Goal: Transaction & Acquisition: Purchase product/service

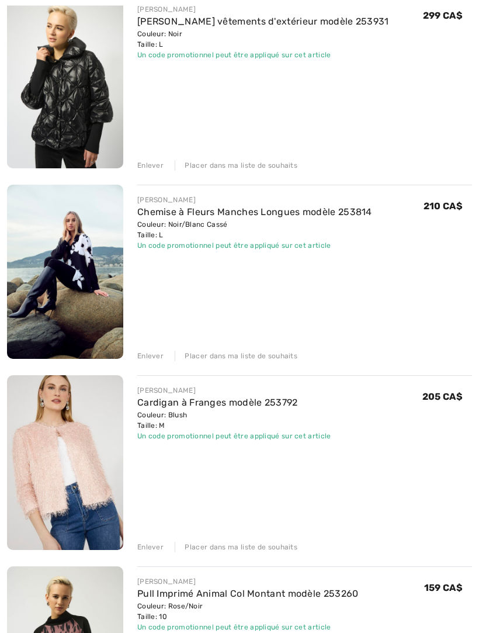
scroll to position [370, 0]
click at [158, 547] on div "Enlever" at bounding box center [150, 546] width 26 height 11
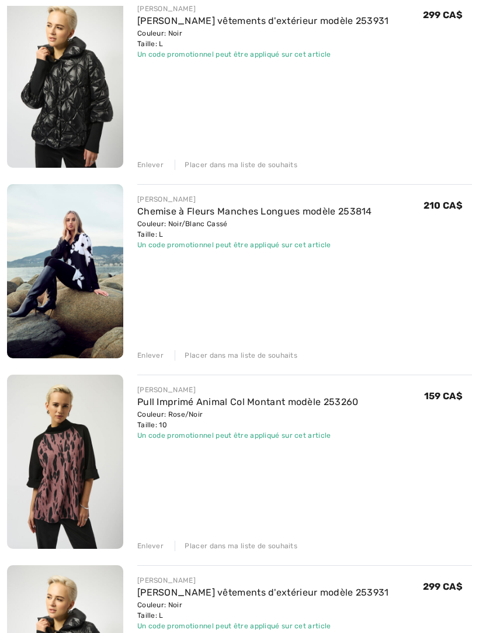
click at [157, 546] on div "Enlever" at bounding box center [150, 545] width 26 height 11
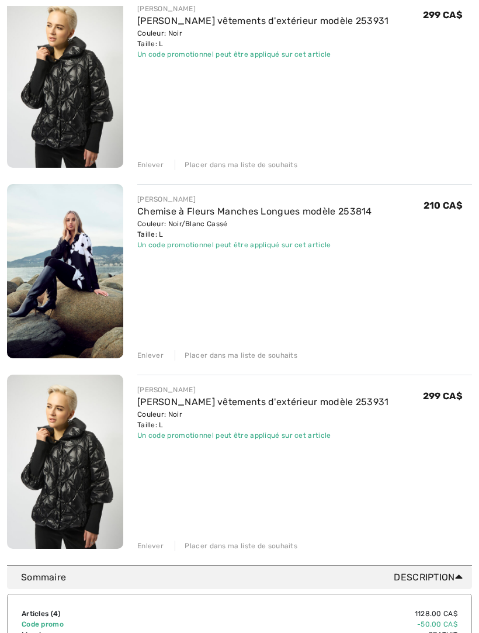
click at [157, 547] on div "Enlever" at bounding box center [150, 545] width 26 height 11
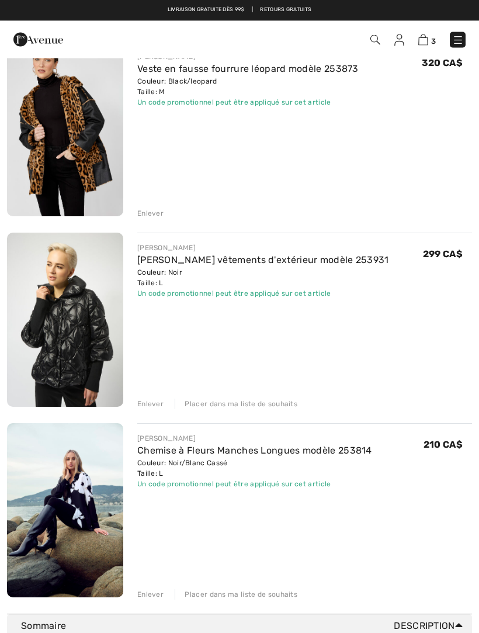
scroll to position [130, 0]
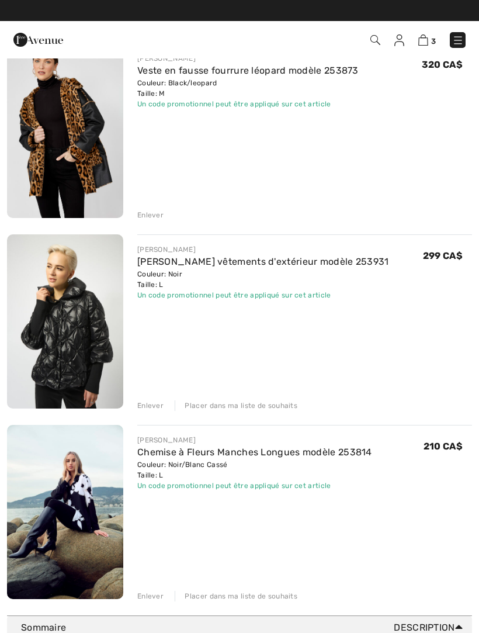
click at [75, 345] on img at bounding box center [65, 321] width 116 height 174
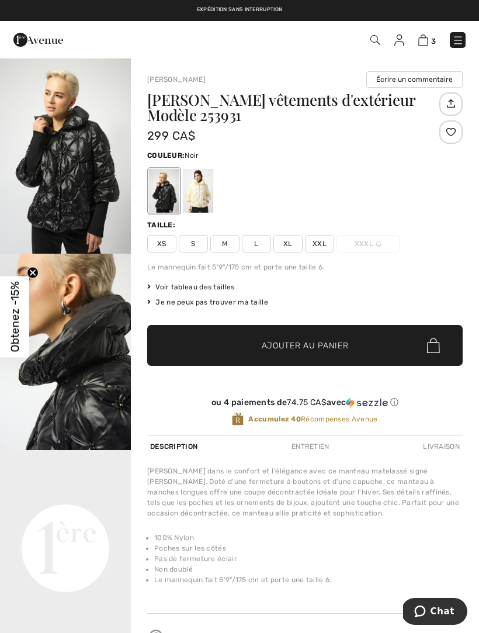
click at [69, 152] on img "1 / 5" at bounding box center [65, 155] width 131 height 196
click at [423, 40] on img at bounding box center [423, 39] width 10 height 11
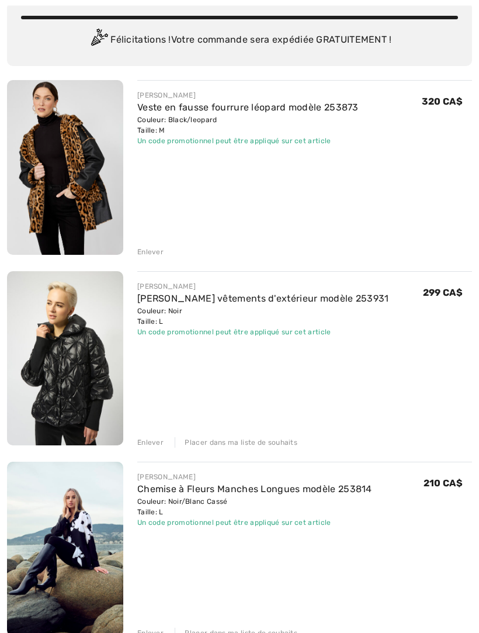
scroll to position [93, 0]
click at [66, 541] on img at bounding box center [65, 548] width 116 height 175
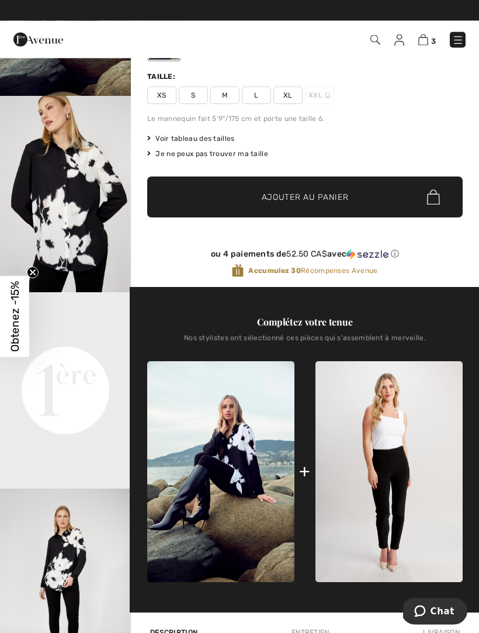
scroll to position [153, 0]
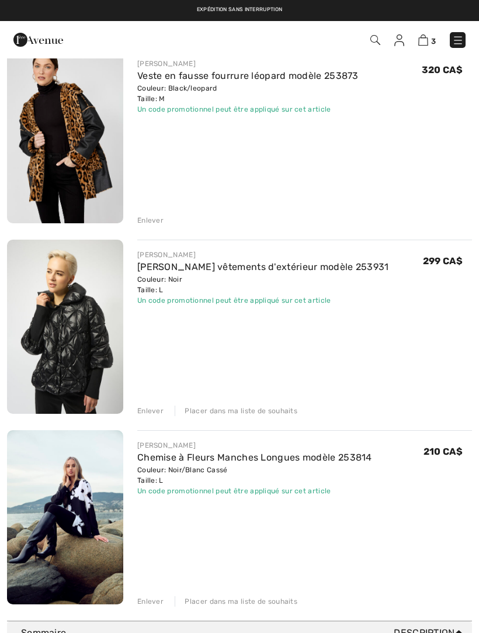
click at [159, 600] on div "Enlever" at bounding box center [150, 601] width 26 height 11
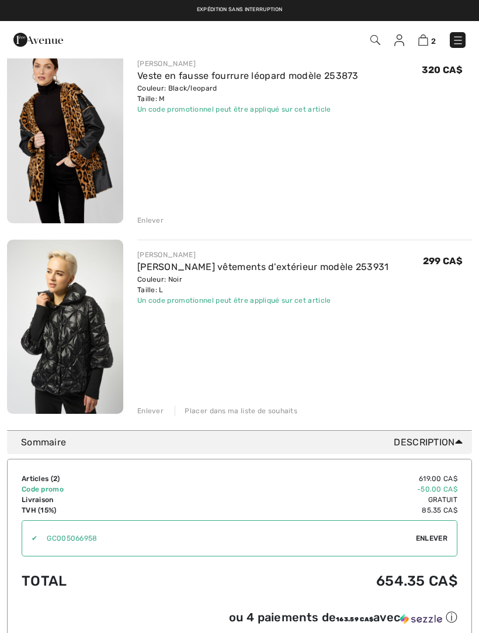
click at [401, 40] on img at bounding box center [399, 40] width 10 height 12
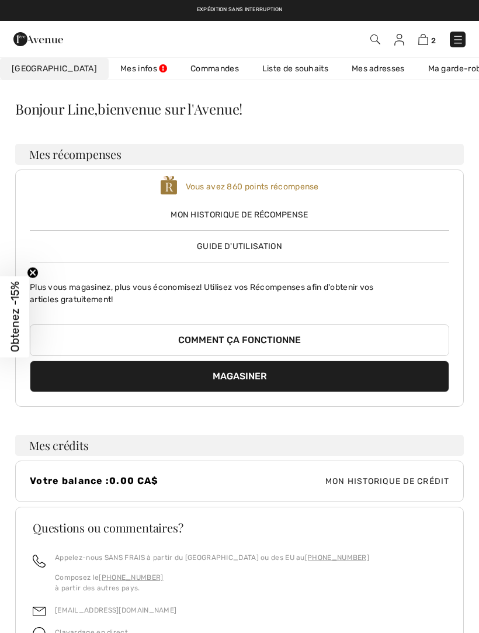
click at [272, 65] on link "Liste de souhaits" at bounding box center [295, 69] width 89 height 22
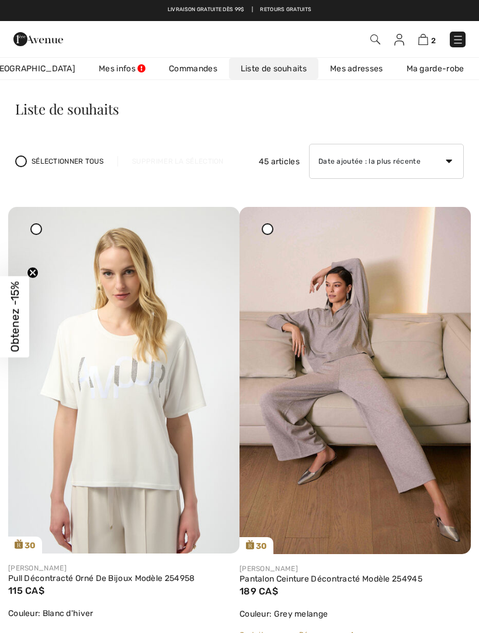
click at [431, 37] on span "2" at bounding box center [433, 40] width 5 height 9
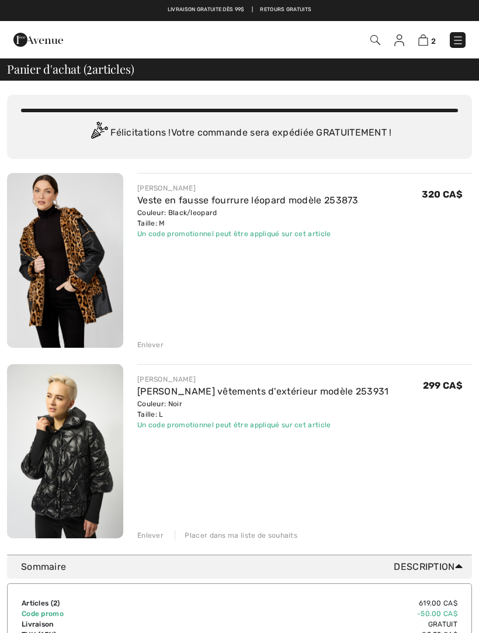
click at [155, 343] on div "Enlever" at bounding box center [150, 344] width 26 height 11
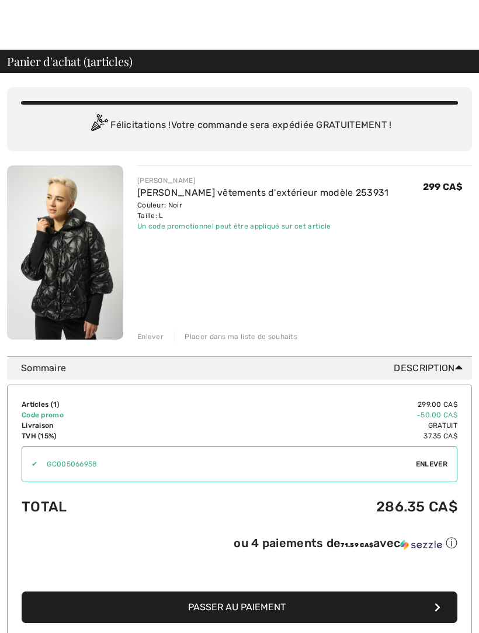
scroll to position [37, 0]
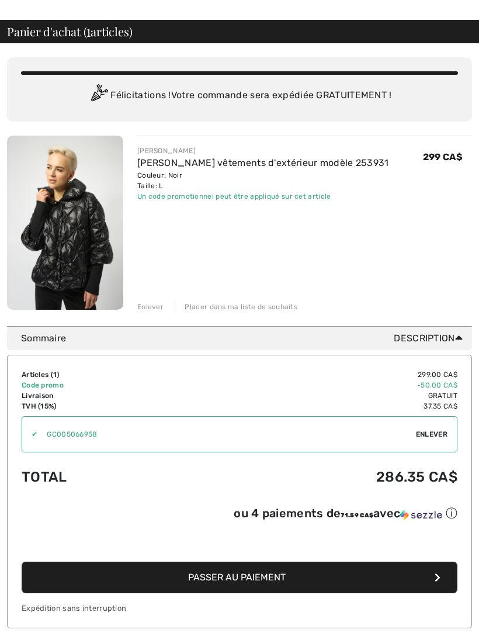
click at [242, 578] on span "Passer au paiement" at bounding box center [237, 576] width 98 height 11
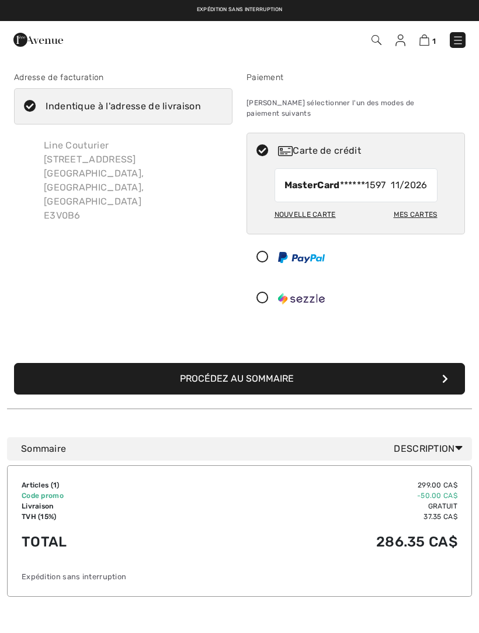
click at [429, 204] on div "Mes cartes" at bounding box center [416, 214] width 44 height 20
radio input "true"
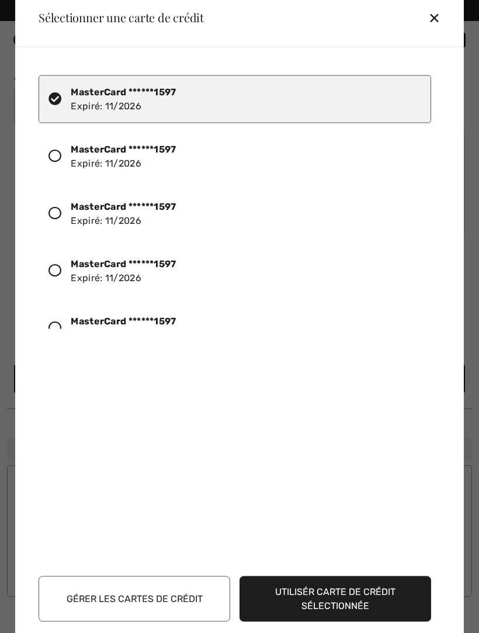
click at [56, 158] on icon at bounding box center [54, 155] width 13 height 13
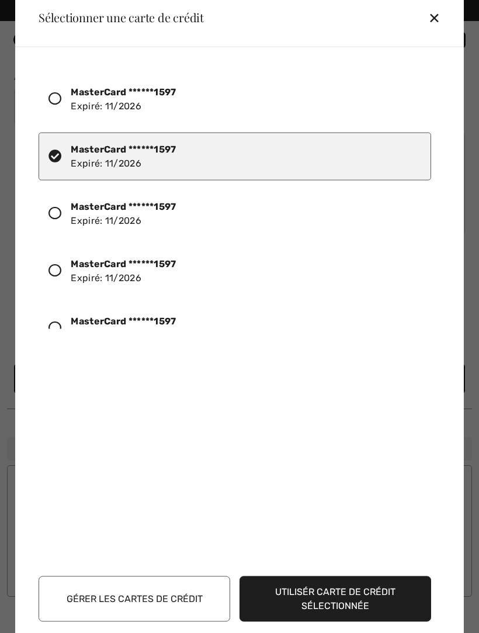
click at [346, 598] on button "Utilisér carte de crédit sélectionnée" at bounding box center [335, 598] width 192 height 46
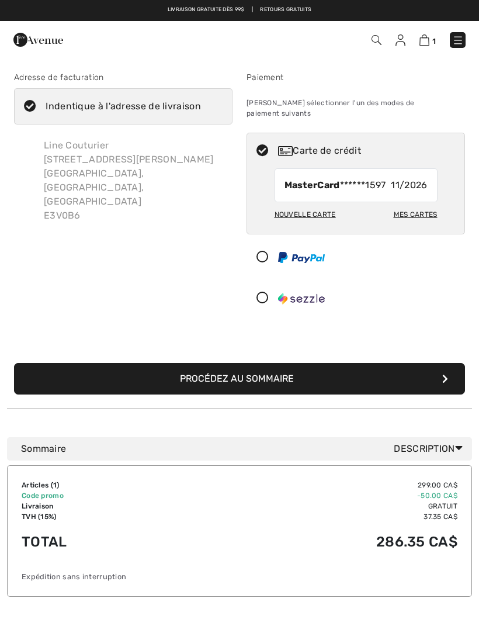
click at [244, 365] on button "Procédez au sommaire" at bounding box center [239, 379] width 451 height 32
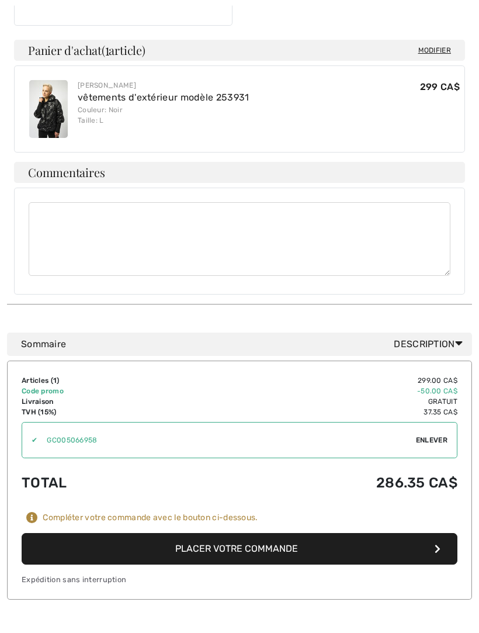
scroll to position [338, 0]
click at [239, 533] on button "Placer votre commande" at bounding box center [240, 549] width 436 height 32
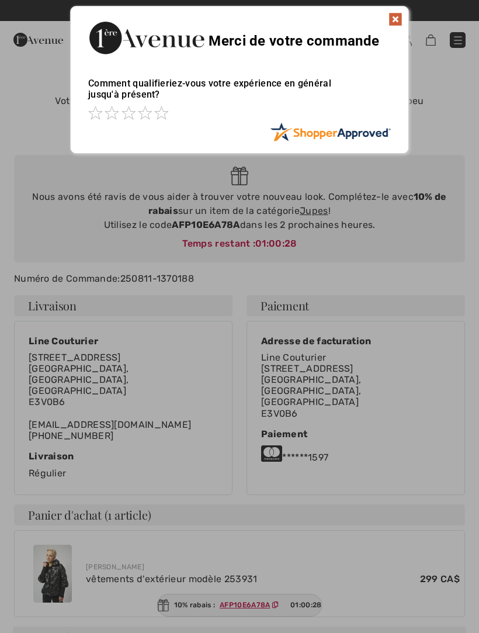
click at [398, 16] on img at bounding box center [395, 19] width 14 height 14
